Goal: Find specific page/section: Find specific page/section

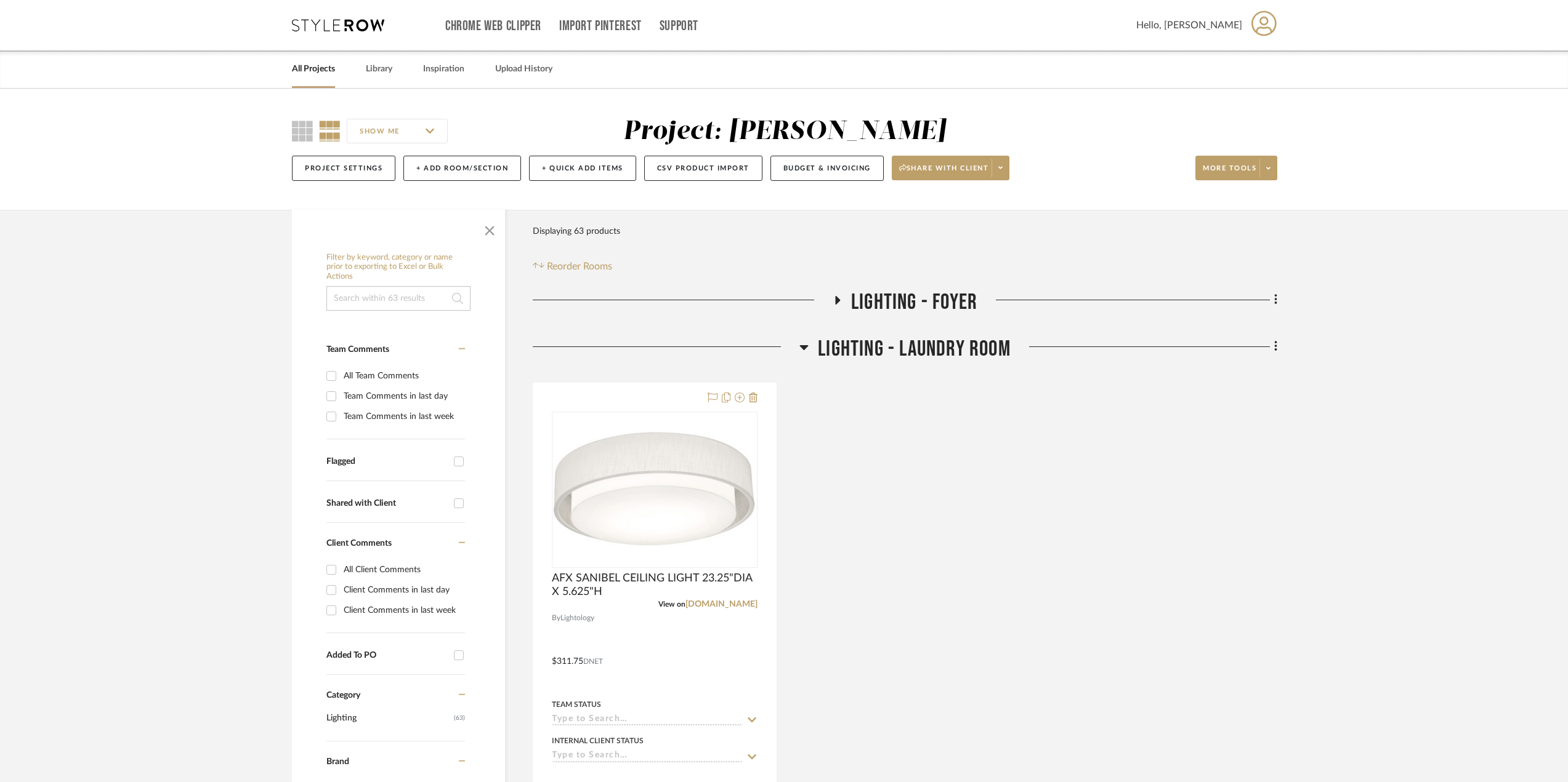
click at [327, 71] on link "All Projects" at bounding box center [313, 69] width 43 height 17
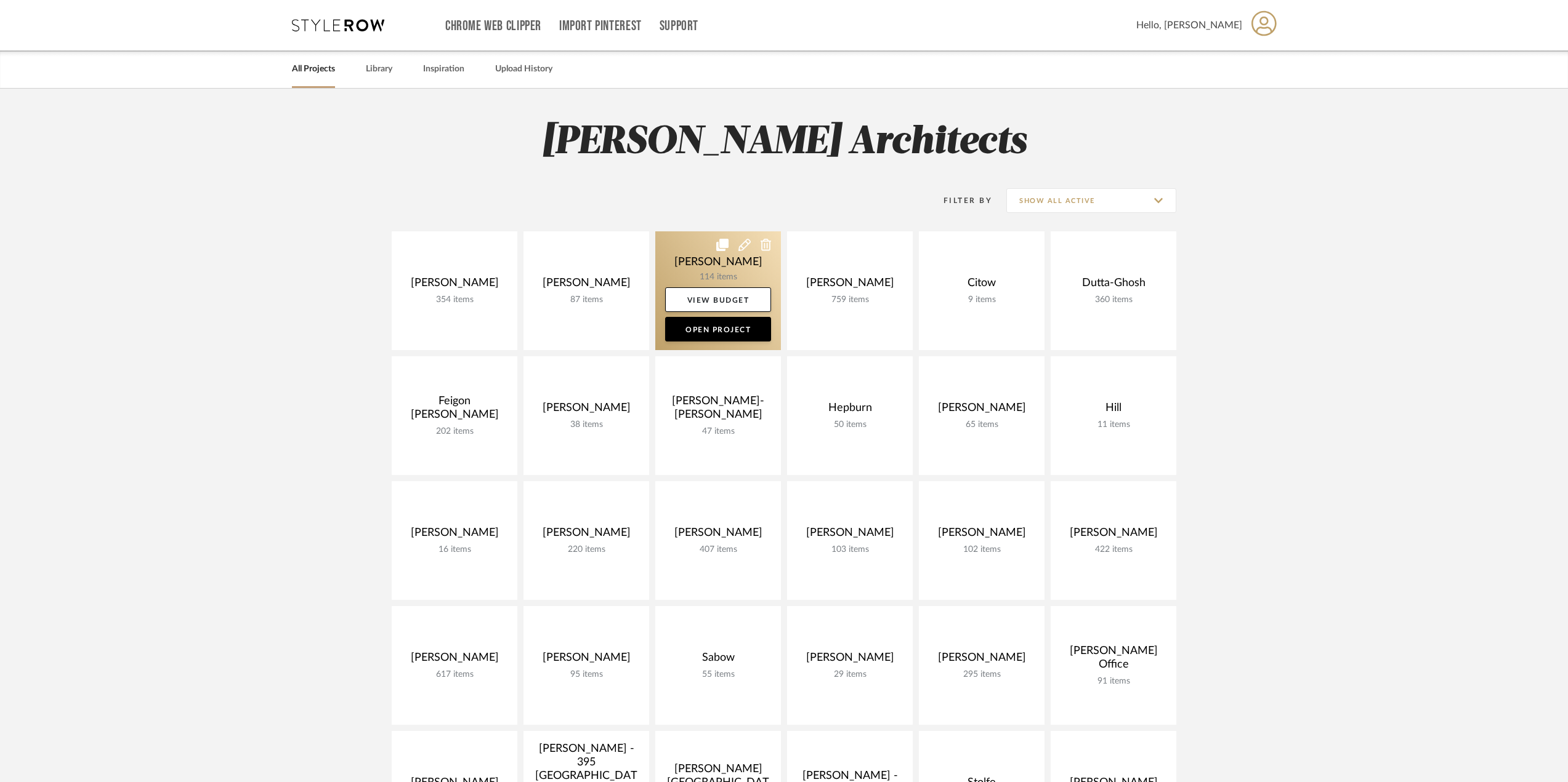
click at [711, 261] on link at bounding box center [718, 291] width 126 height 119
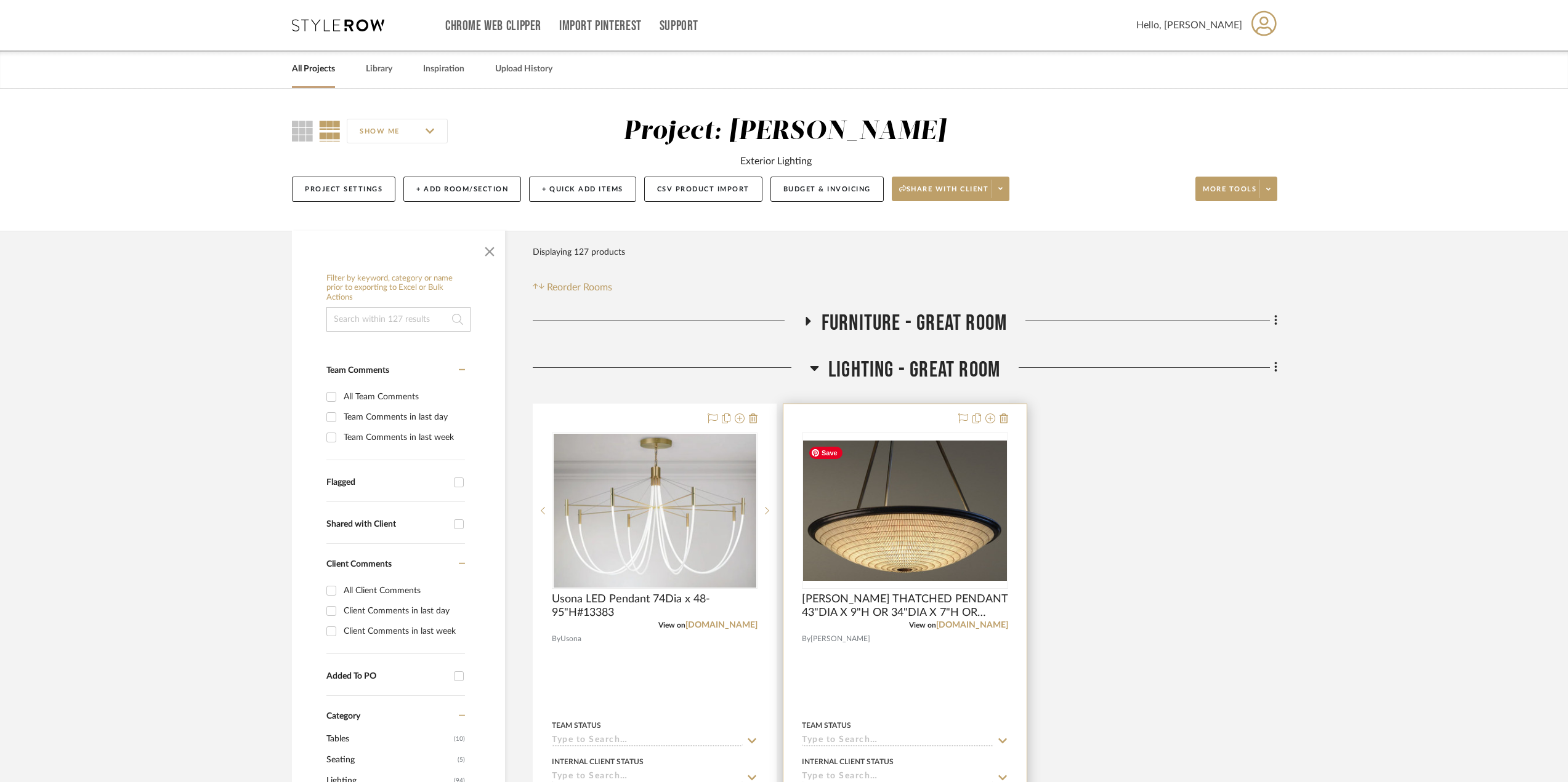
scroll to position [185, 0]
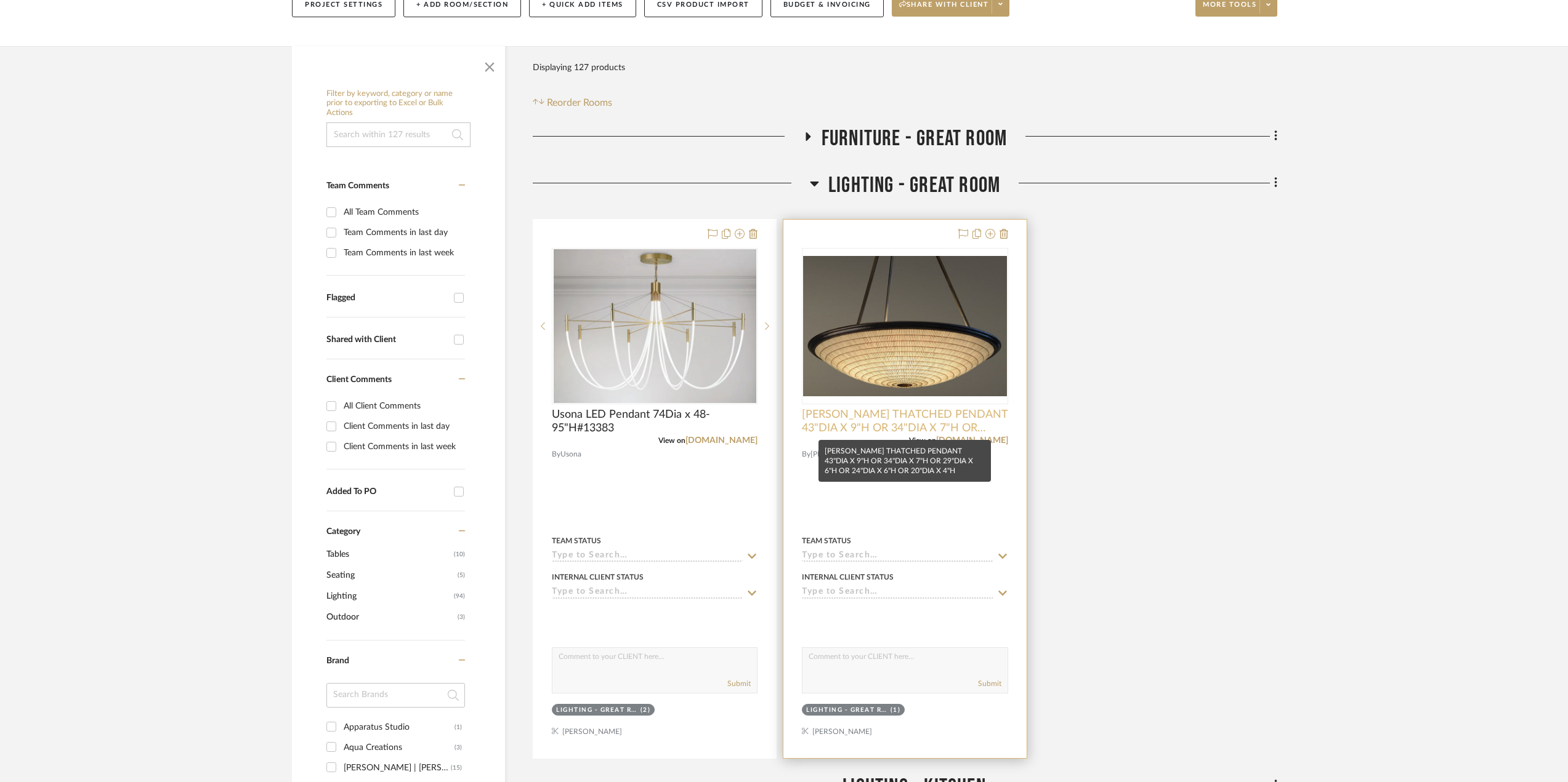
click at [947, 417] on span "[PERSON_NAME] THATCHED PENDANT 43"DIA X 9"H OR 34"DIA X 7"H OR 29"DIA X 6"H OR …" at bounding box center [904, 422] width 206 height 27
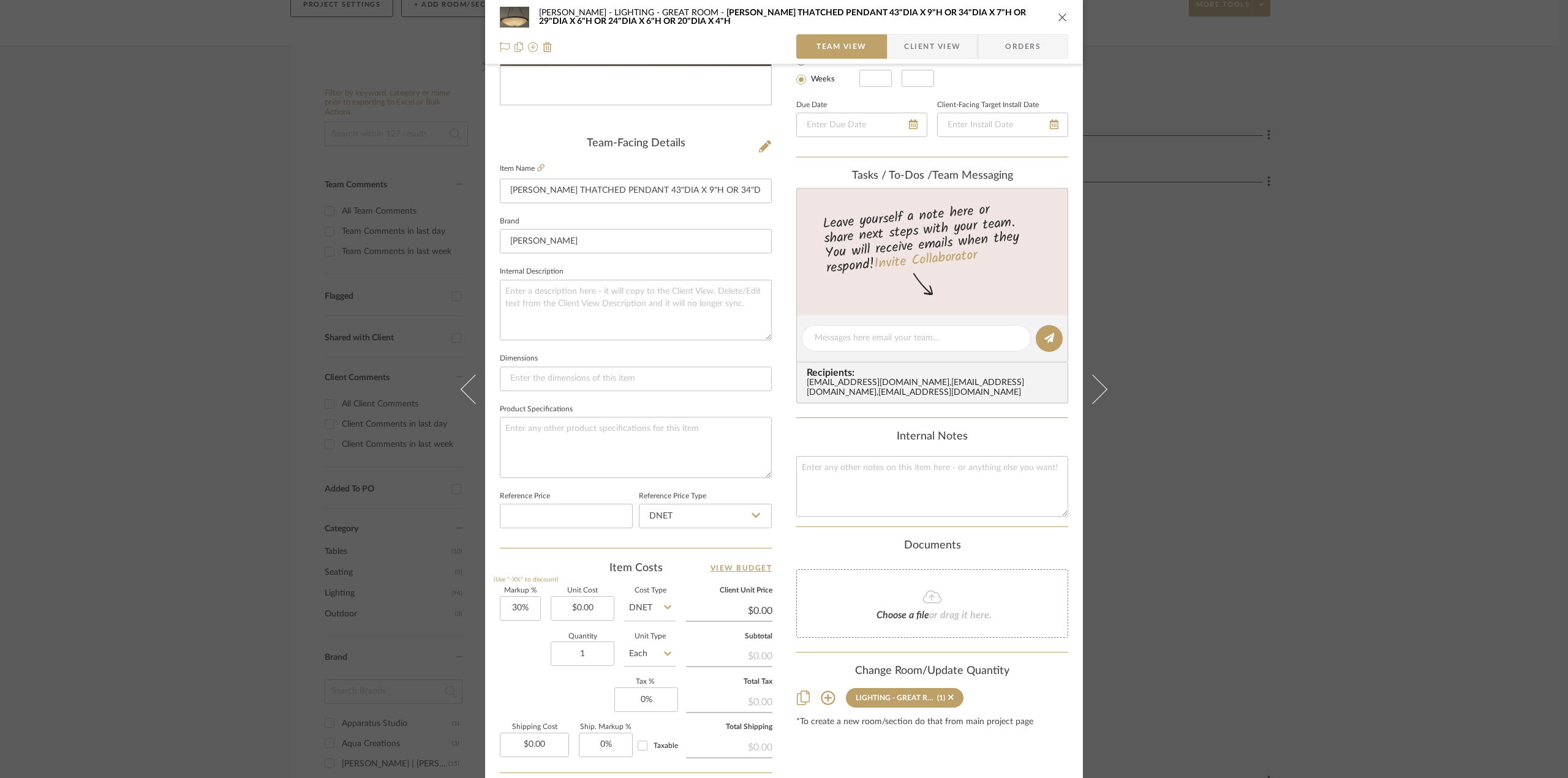
scroll to position [362, 0]
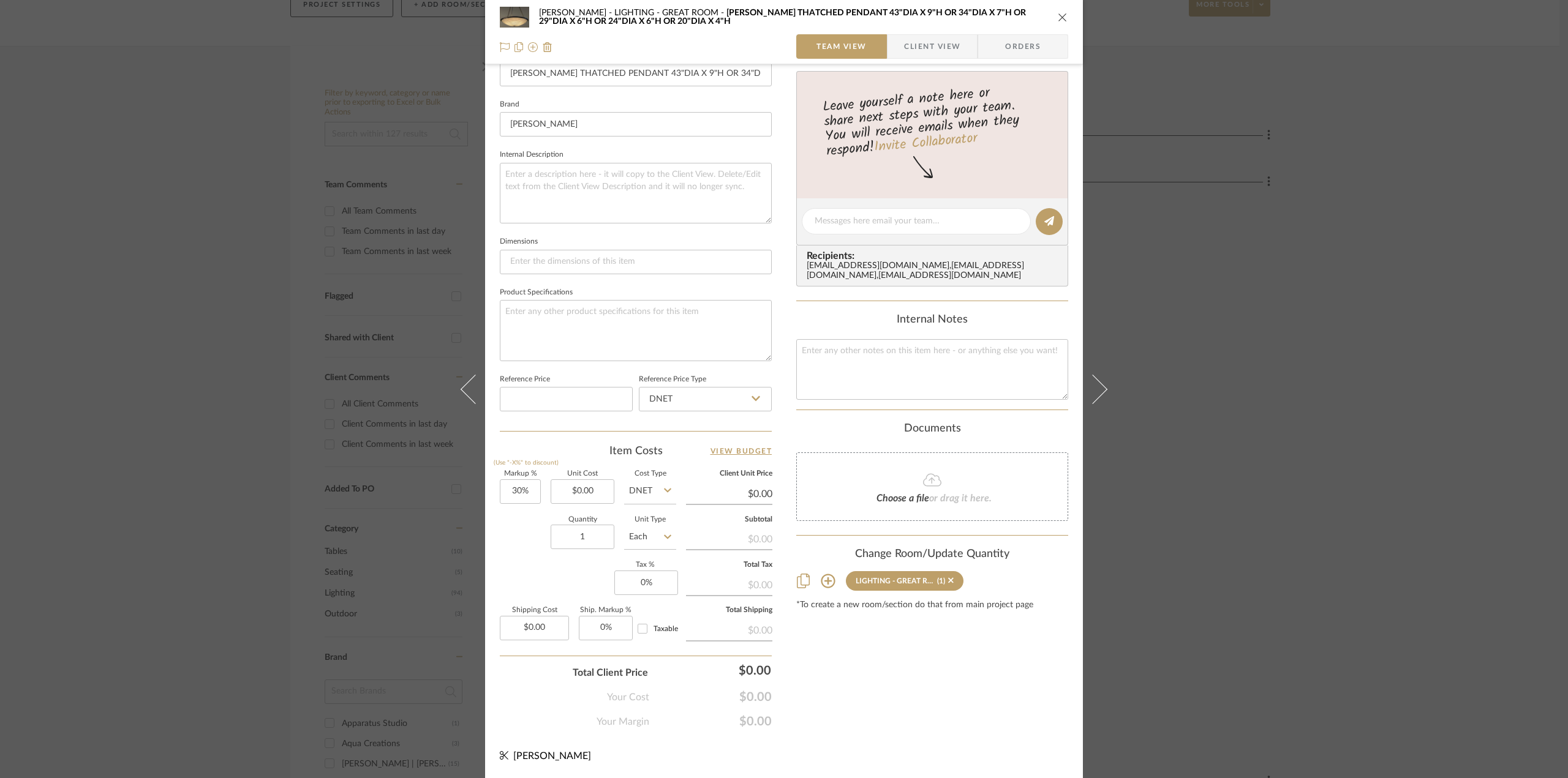
click at [1061, 15] on icon "close" at bounding box center [1062, 17] width 9 height 9
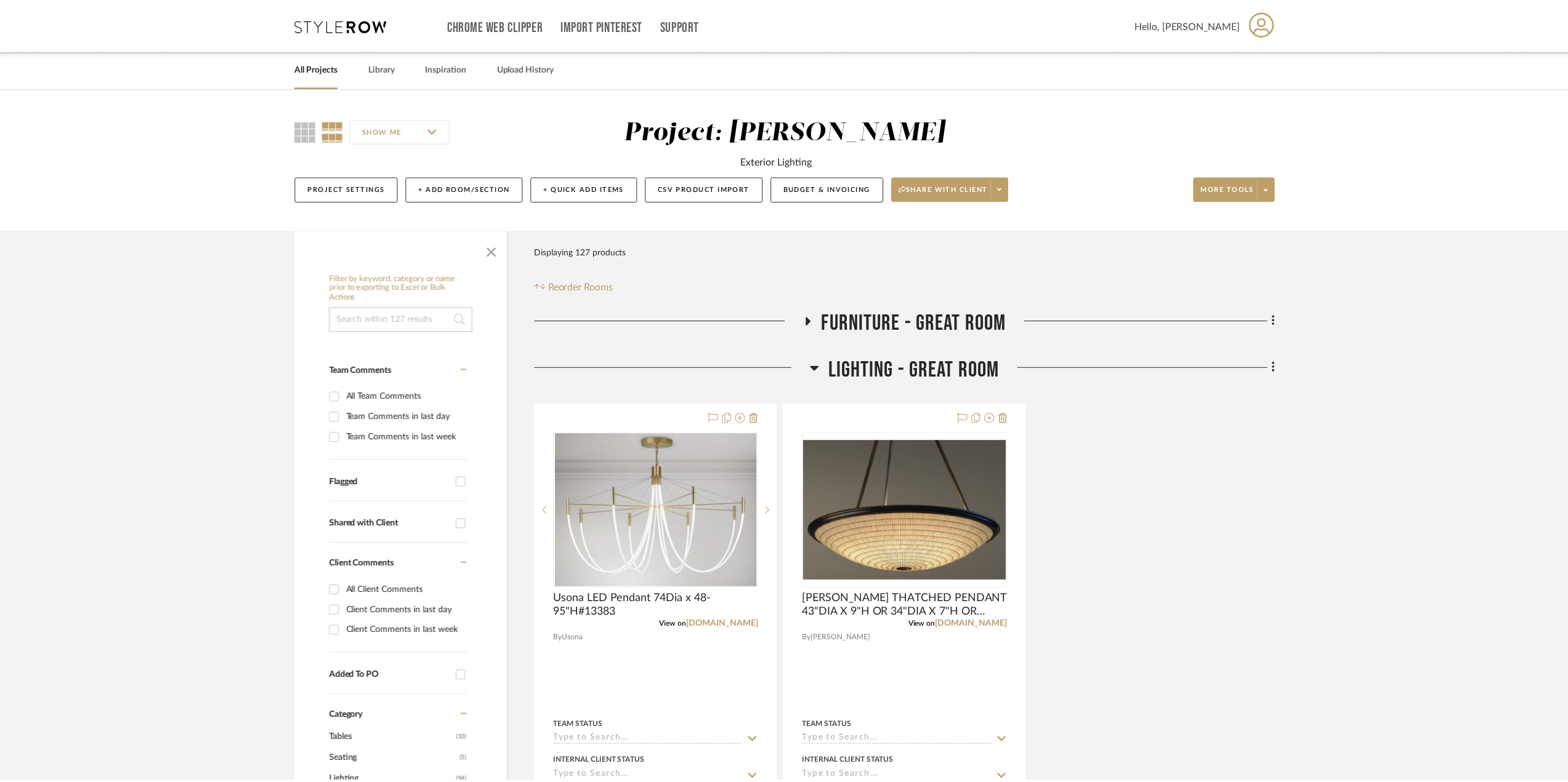
scroll to position [185, 0]
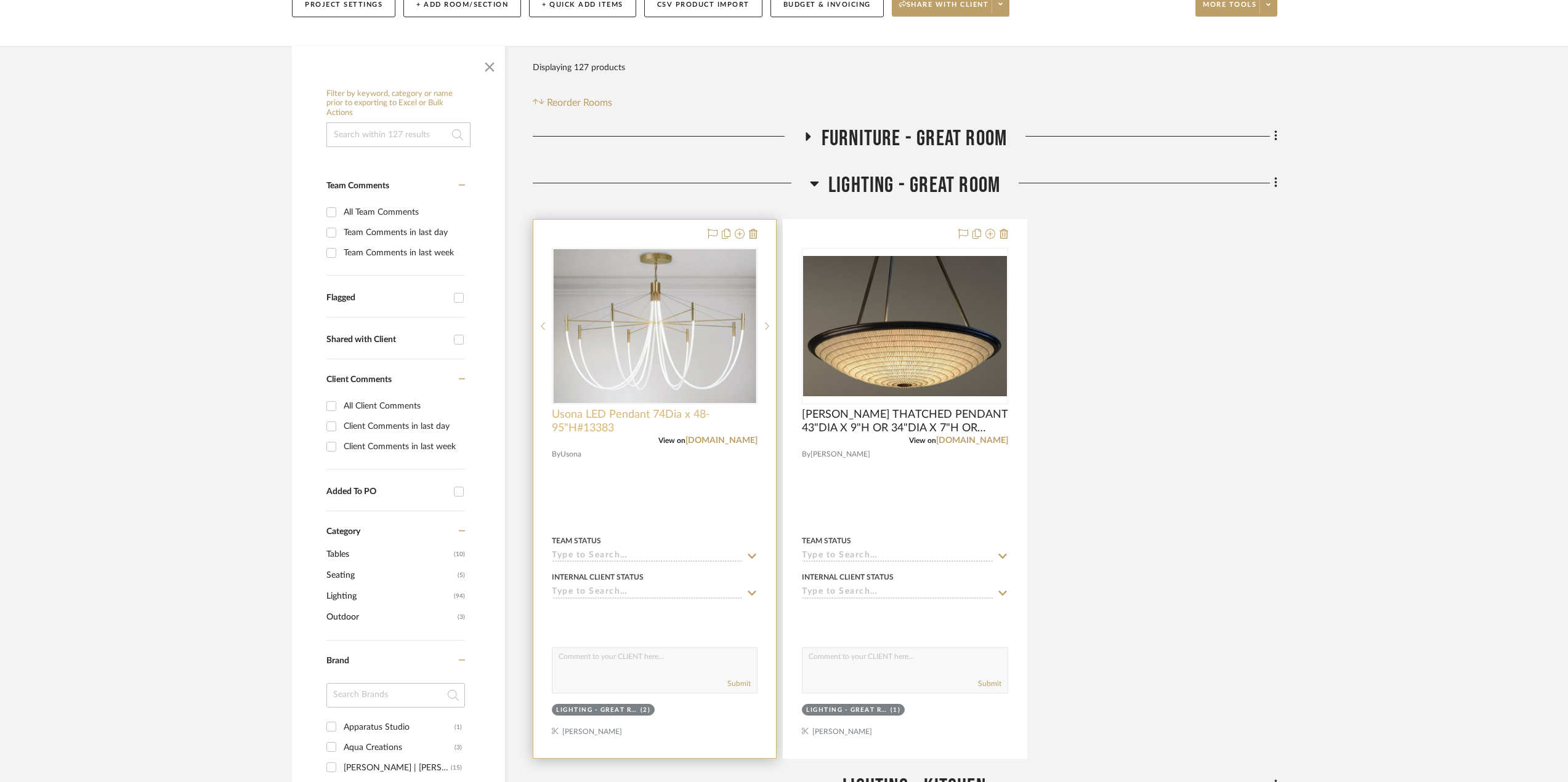
click at [681, 414] on span "Usona LED Pendant 74Dia x 48-95"H#13383" at bounding box center [655, 422] width 206 height 27
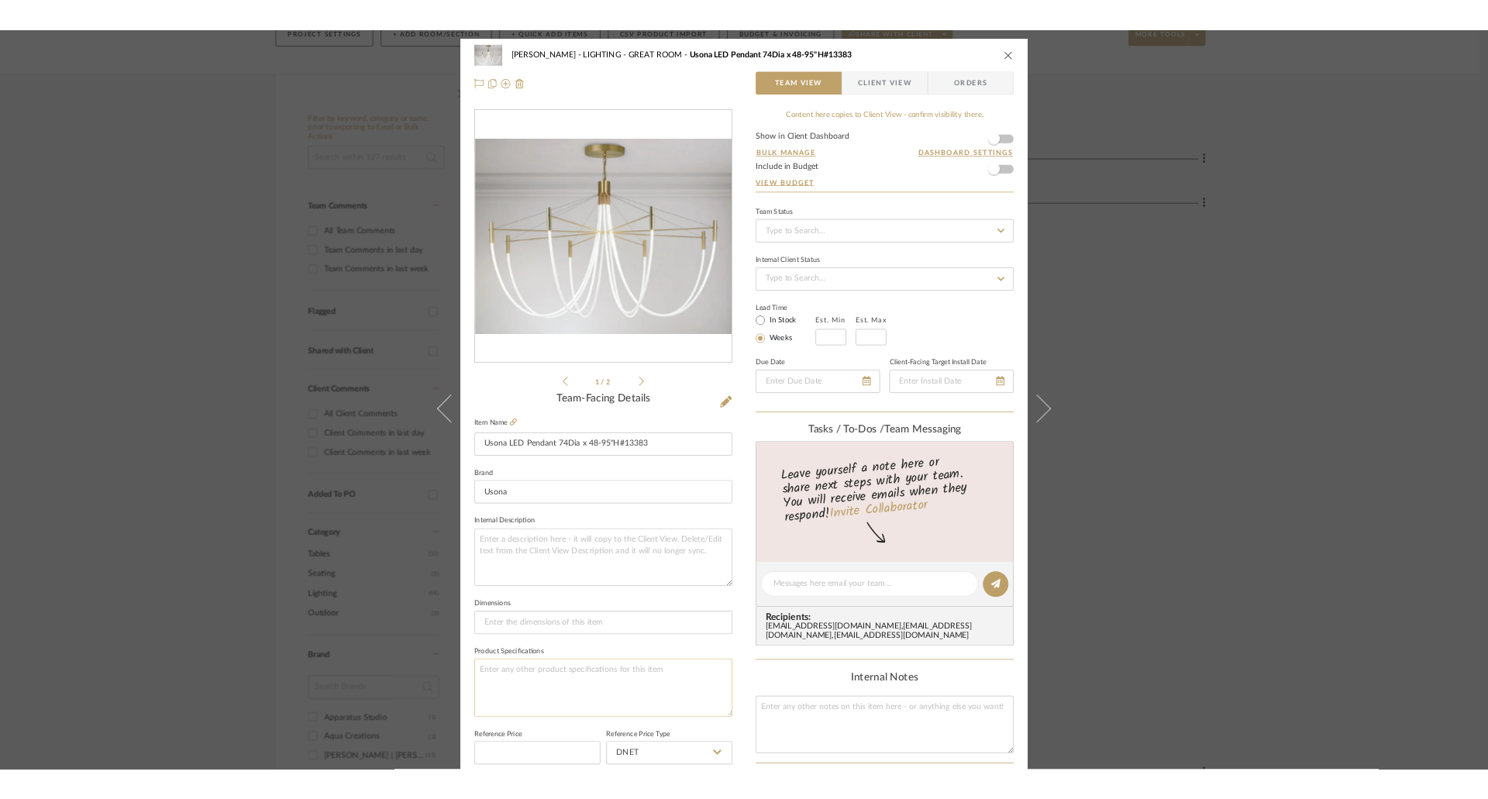
scroll to position [458, 0]
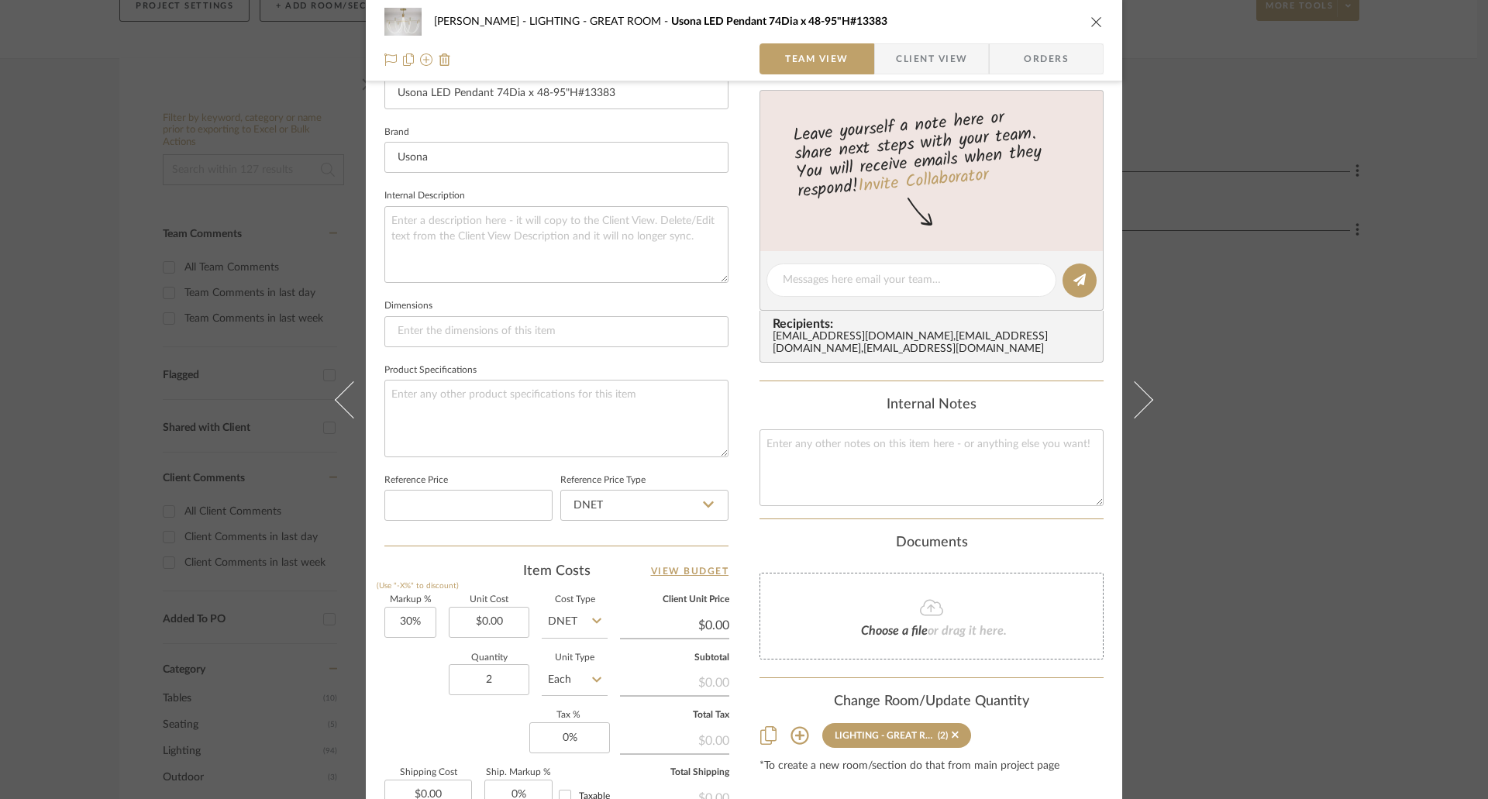
click at [1095, 19] on icon "close" at bounding box center [1097, 22] width 12 height 12
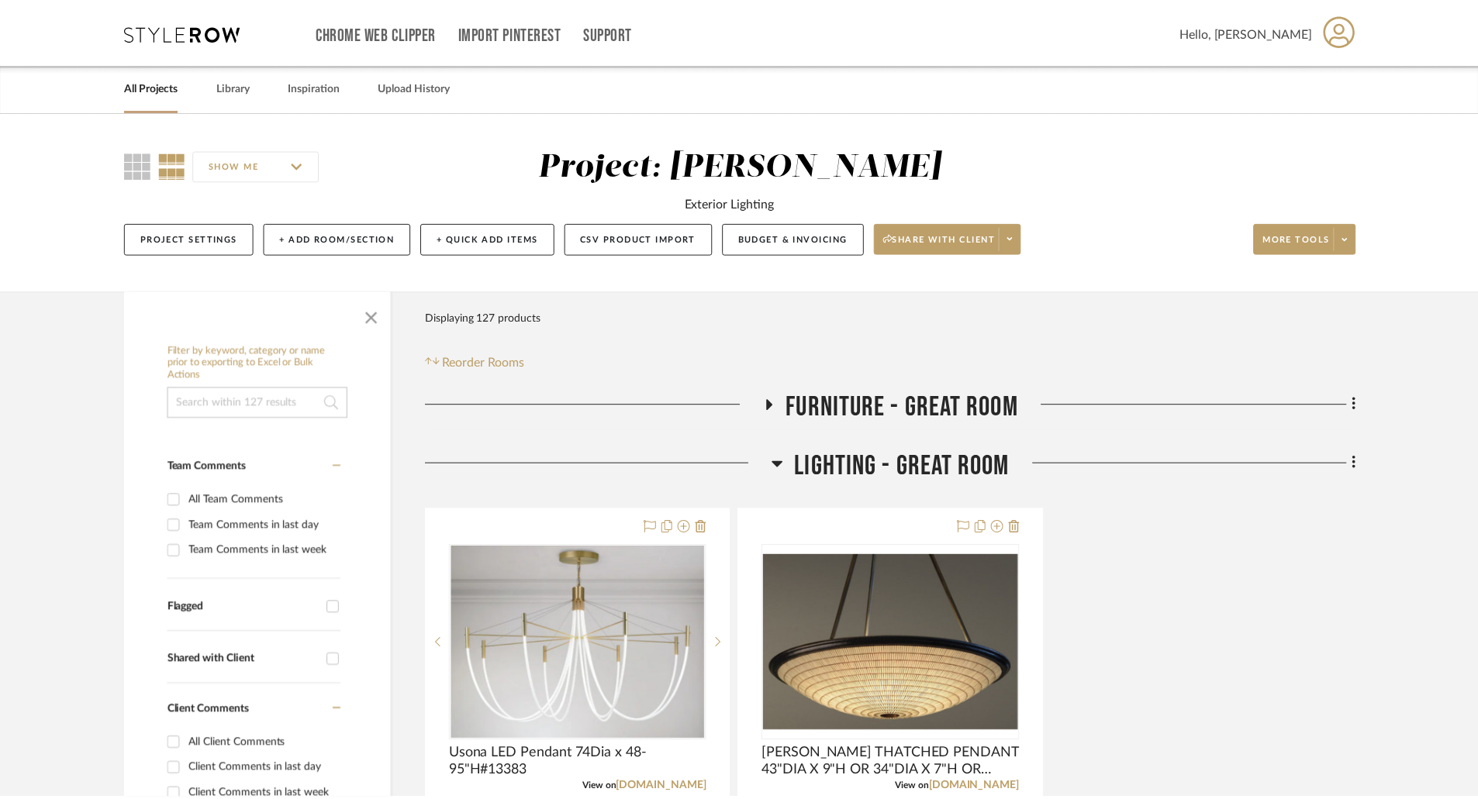
scroll to position [233, 0]
